Goal: Information Seeking & Learning: Learn about a topic

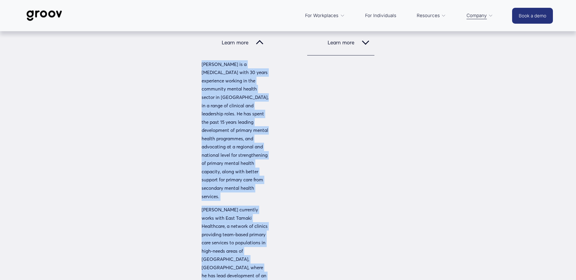
scroll to position [409, 0]
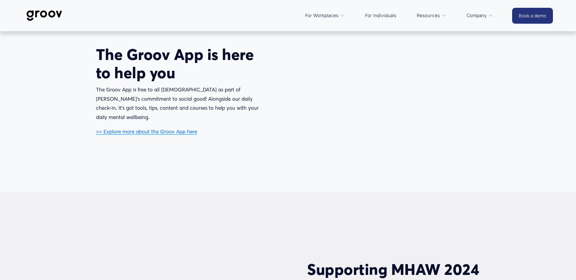
scroll to position [1228, 0]
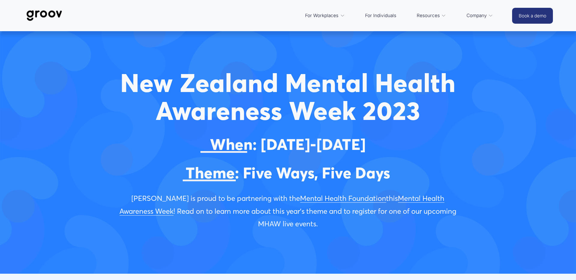
scroll to position [1, 0]
